Goal: Check status: Check status

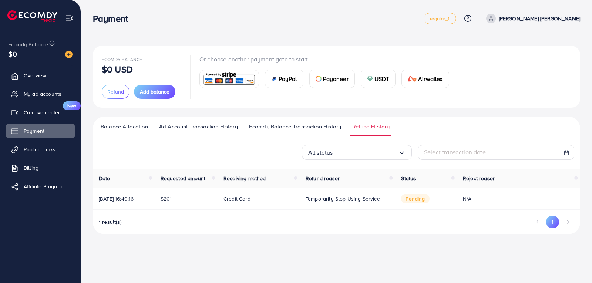
drag, startPoint x: 476, startPoint y: 197, endPoint x: 506, endPoint y: 162, distance: 46.5
click at [561, 192] on td "N/A" at bounding box center [518, 199] width 123 height 22
click at [537, 19] on link "[PERSON_NAME] [PERSON_NAME]" at bounding box center [531, 19] width 97 height 10
click at [537, 44] on span "Profile" at bounding box center [534, 44] width 17 height 9
select select "********"
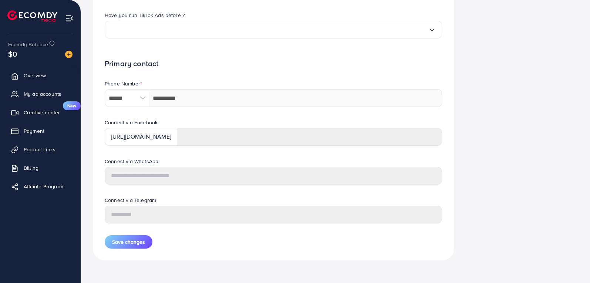
scroll to position [301, 0]
click at [48, 113] on span "Creative center" at bounding box center [44, 112] width 36 height 7
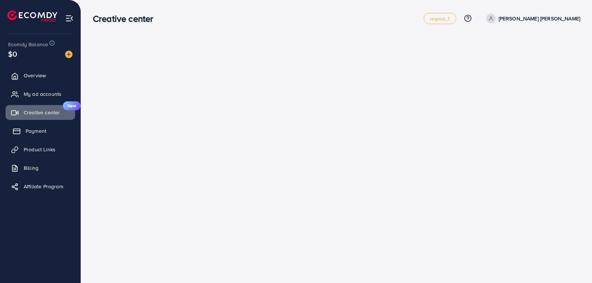
click at [44, 133] on span "Payment" at bounding box center [36, 130] width 21 height 7
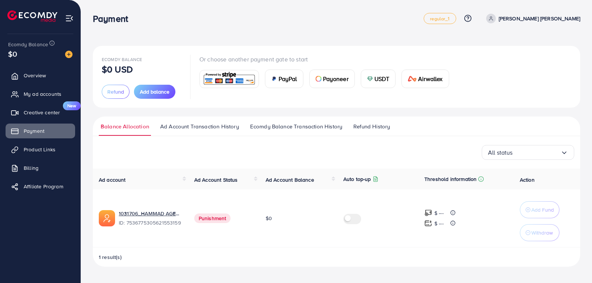
click at [211, 218] on span "Punishment" at bounding box center [212, 219] width 37 height 10
click at [167, 215] on link "1031706_HAMMAD AGENCY_1754792673854" at bounding box center [151, 213] width 64 height 7
click at [46, 98] on link "My ad accounts" at bounding box center [41, 94] width 70 height 15
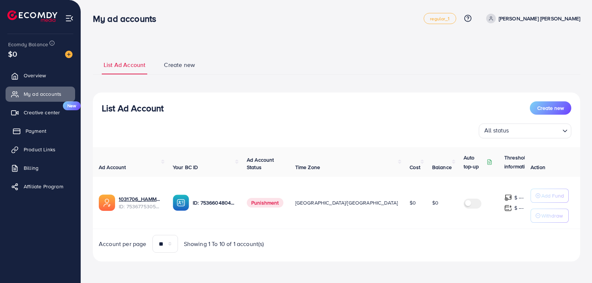
click at [52, 130] on link "Payment" at bounding box center [41, 131] width 70 height 15
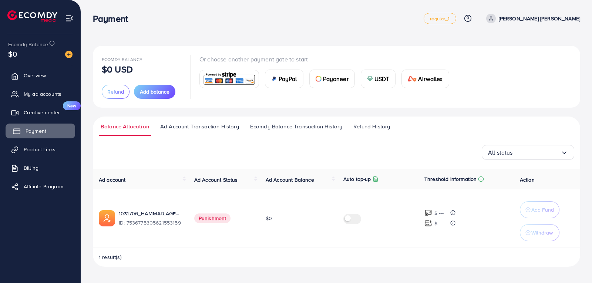
click at [45, 131] on span "Payment" at bounding box center [36, 130] width 21 height 7
click at [370, 127] on span "Refund History" at bounding box center [371, 127] width 37 height 8
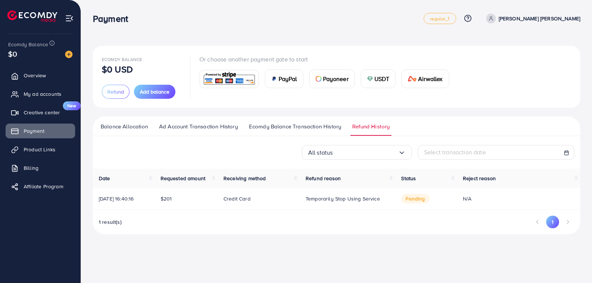
click at [413, 201] on span "pending" at bounding box center [415, 199] width 28 height 10
click at [131, 190] on td "[DATE] 16:40:16" at bounding box center [124, 199] width 62 height 22
click at [450, 17] on span "regular_1" at bounding box center [440, 18] width 20 height 5
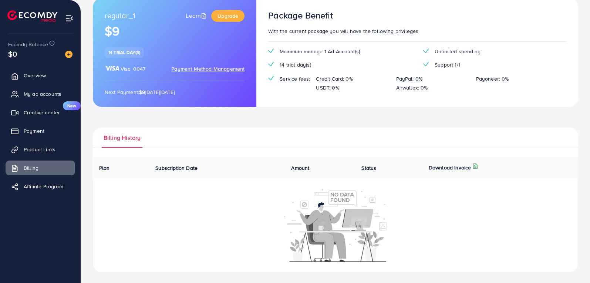
scroll to position [49, 0]
click at [50, 98] on link "My ad accounts" at bounding box center [41, 94] width 70 height 15
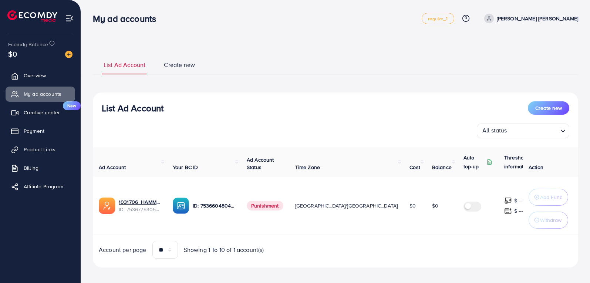
click at [193, 65] on span "Create new" at bounding box center [179, 65] width 31 height 9
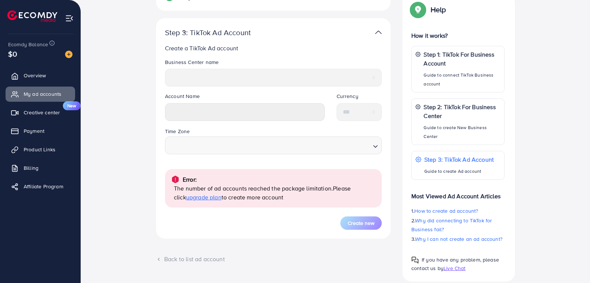
scroll to position [148, 0]
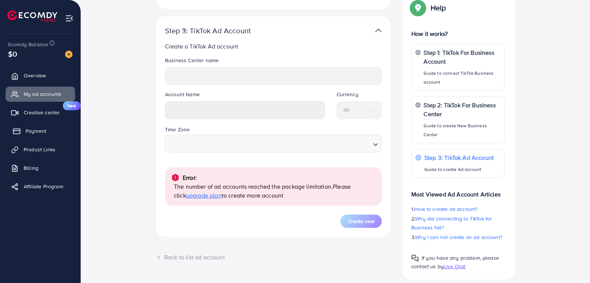
click at [49, 133] on link "Payment" at bounding box center [41, 131] width 70 height 15
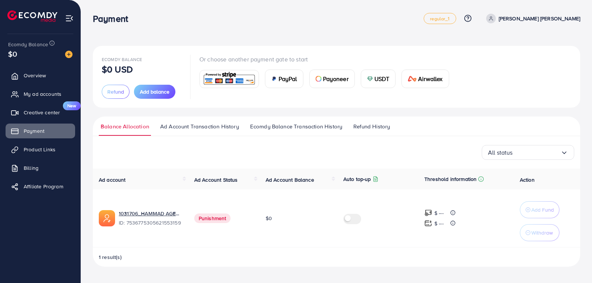
click at [375, 127] on span "Refund History" at bounding box center [371, 127] width 37 height 8
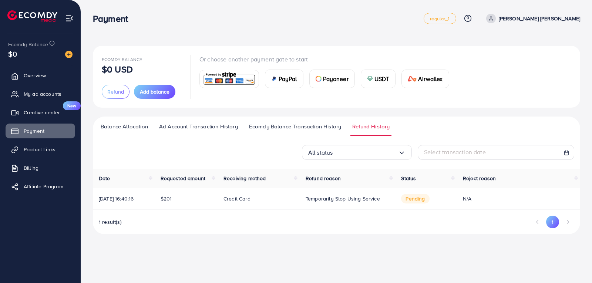
click at [322, 134] on link "Ecomdy Balance Transaction History" at bounding box center [295, 129] width 96 height 13
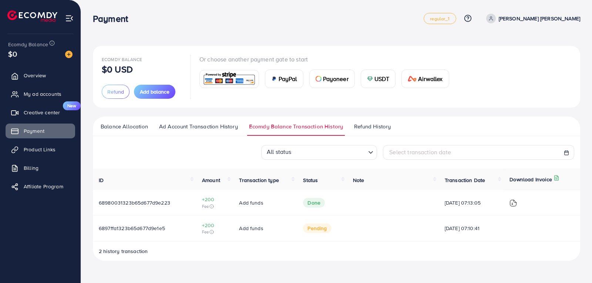
drag, startPoint x: 209, startPoint y: 225, endPoint x: 218, endPoint y: 226, distance: 9.7
click at [209, 225] on span "+200" at bounding box center [214, 225] width 25 height 7
click at [244, 230] on span "Add funds" at bounding box center [251, 228] width 24 height 7
click at [311, 230] on span "pending" at bounding box center [317, 229] width 28 height 10
click at [308, 206] on span "Done" at bounding box center [314, 203] width 22 height 10
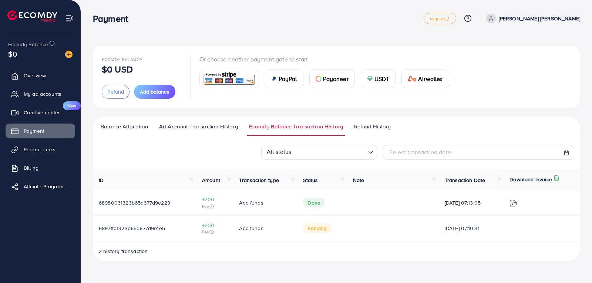
click at [316, 231] on span "pending" at bounding box center [317, 229] width 28 height 10
click at [316, 232] on span "pending" at bounding box center [317, 229] width 28 height 10
click at [474, 231] on span "[DATE] 07:10:41" at bounding box center [471, 228] width 53 height 7
click at [451, 230] on span "[DATE] 07:10:41" at bounding box center [471, 228] width 53 height 7
click at [217, 133] on link "Ad Account Transaction History" at bounding box center [198, 129] width 83 height 13
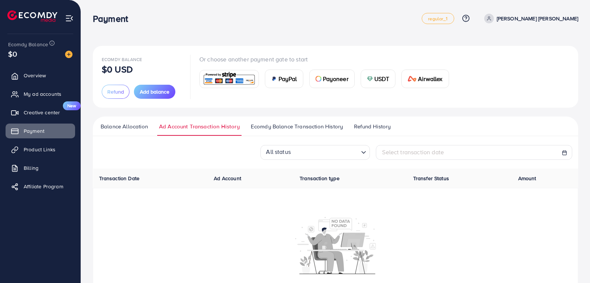
click at [298, 129] on span "Ecomdy Balance Transaction History" at bounding box center [297, 127] width 92 height 8
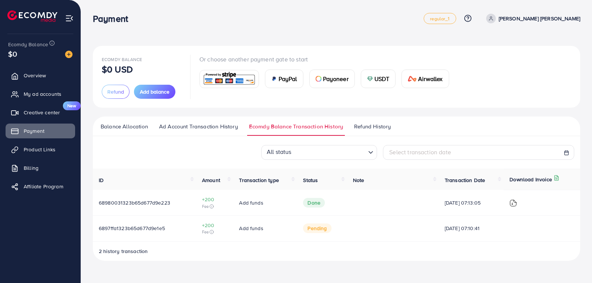
click at [517, 204] on img at bounding box center [513, 202] width 7 height 7
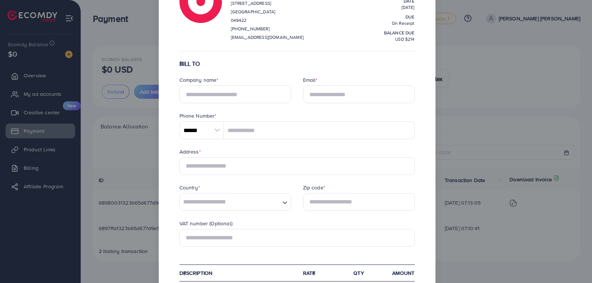
scroll to position [74, 0]
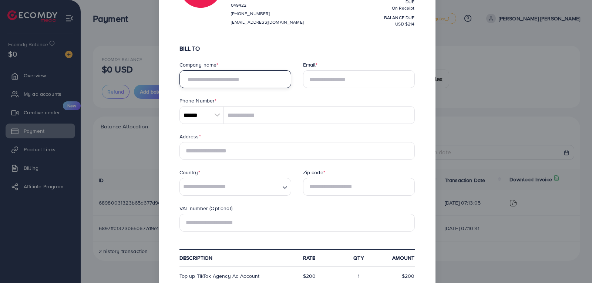
click at [253, 79] on input "text" at bounding box center [236, 79] width 112 height 18
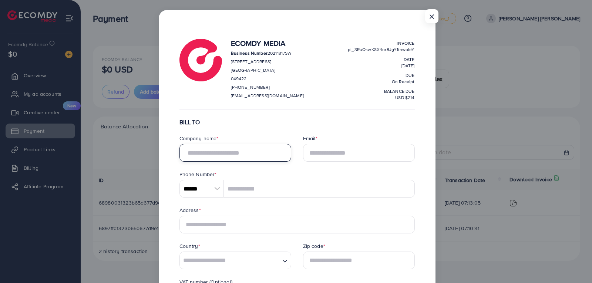
scroll to position [0, 0]
click at [431, 20] on button "×" at bounding box center [430, 18] width 13 height 14
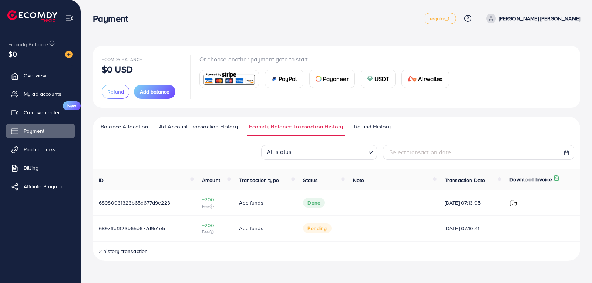
click at [372, 50] on div "Ecomdy Balance $0 USD Refund Add balance Or choose another payment gate to star…" at bounding box center [336, 77] width 487 height 62
click at [313, 227] on span "pending" at bounding box center [317, 229] width 28 height 10
click at [381, 125] on span "Refund History" at bounding box center [372, 127] width 37 height 8
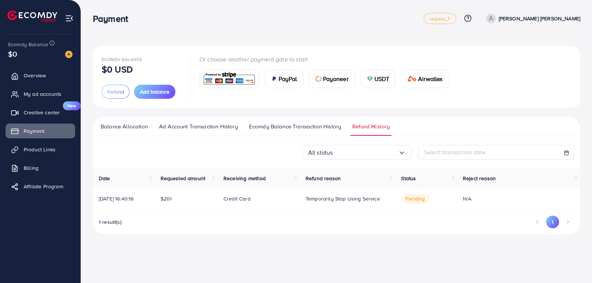
click at [382, 82] on span "USDT" at bounding box center [382, 78] width 15 height 9
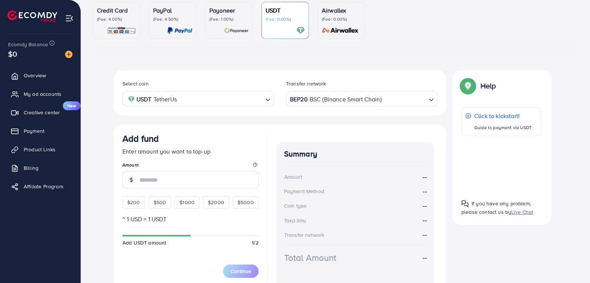
scroll to position [37, 0]
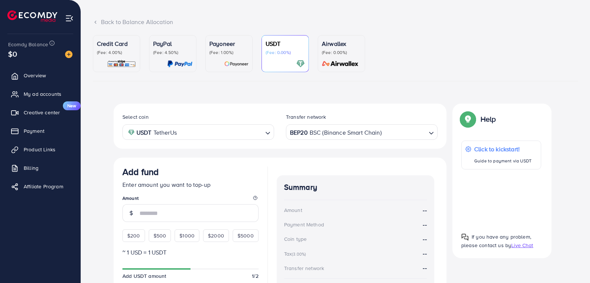
click at [124, 56] on div "Credit Card (Fee: 4.00%)" at bounding box center [116, 53] width 39 height 29
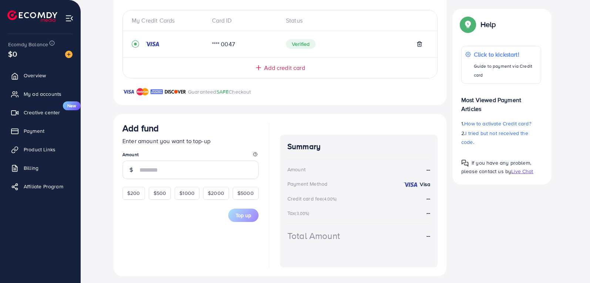
scroll to position [163, 0]
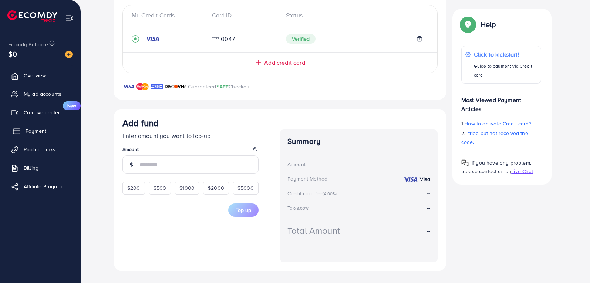
click at [38, 131] on span "Payment" at bounding box center [36, 130] width 21 height 7
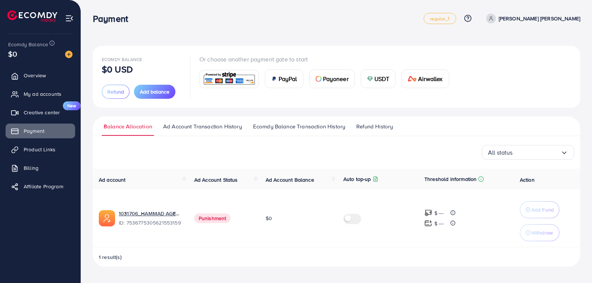
click at [377, 128] on span "Refund History" at bounding box center [374, 127] width 37 height 8
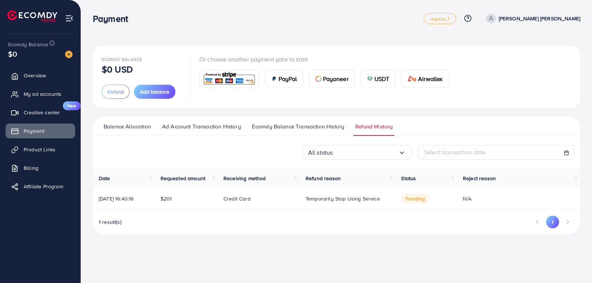
click at [296, 128] on span "Ecomdy Balance Transaction History" at bounding box center [298, 127] width 92 height 8
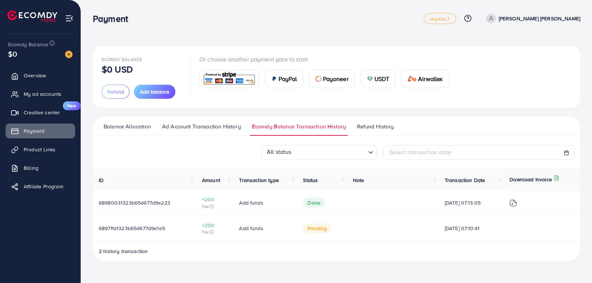
click at [379, 132] on link "Refund History" at bounding box center [375, 129] width 40 height 13
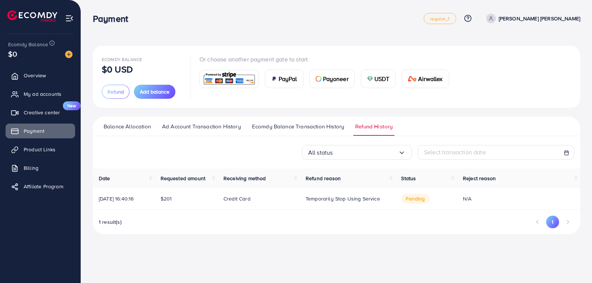
drag, startPoint x: 480, startPoint y: 199, endPoint x: 563, endPoint y: 193, distance: 83.9
click at [563, 193] on td "N/A" at bounding box center [518, 199] width 123 height 22
click at [161, 213] on div "Date Requested amount Receiving method Refund reason Status Reject reason 10/08…" at bounding box center [336, 202] width 487 height 66
click at [117, 200] on span "[DATE] 16:40:16" at bounding box center [116, 198] width 35 height 7
